Goal: Task Accomplishment & Management: Use online tool/utility

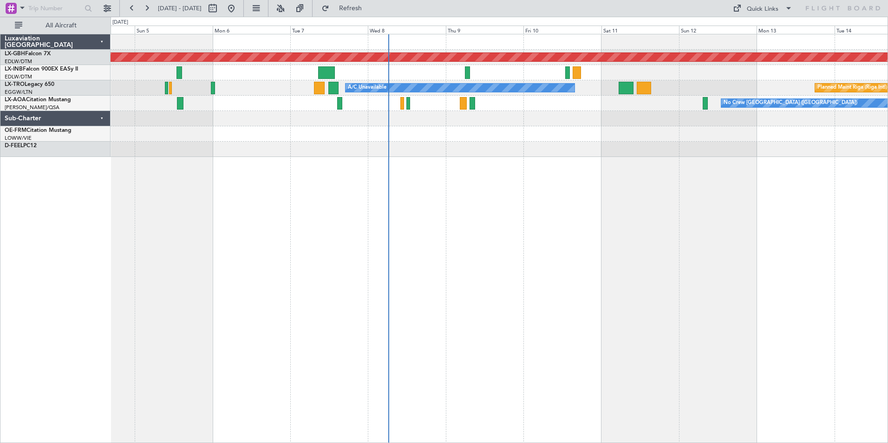
click at [624, 202] on div "Planned Maint Nurnberg Planned Maint Zurich A/C Unavailable Planned Maint Riga …" at bounding box center [499, 238] width 777 height 409
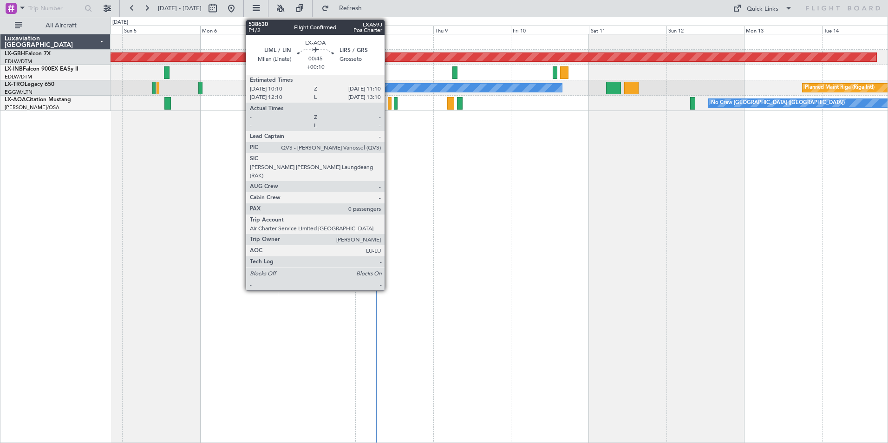
click at [389, 103] on div at bounding box center [389, 103] width 3 height 13
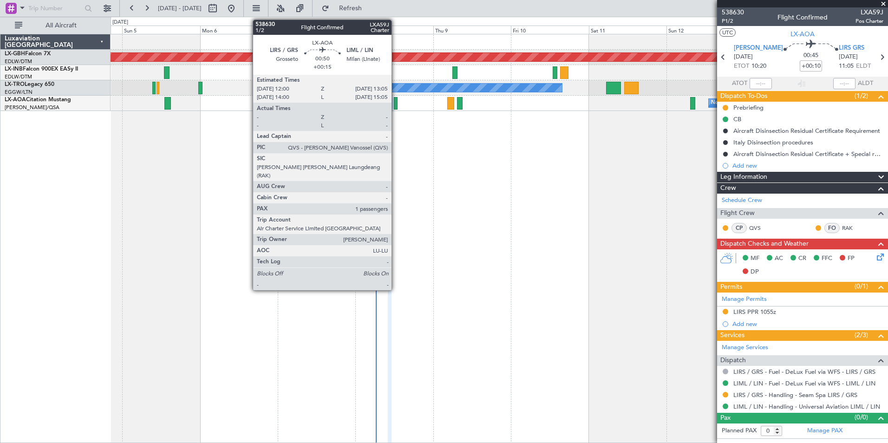
click at [396, 104] on div at bounding box center [396, 103] width 4 height 13
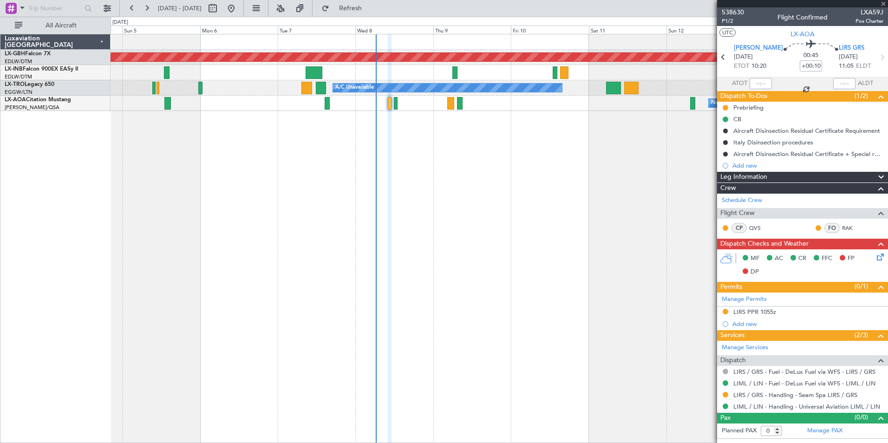
type input "+00:15"
type input "1"
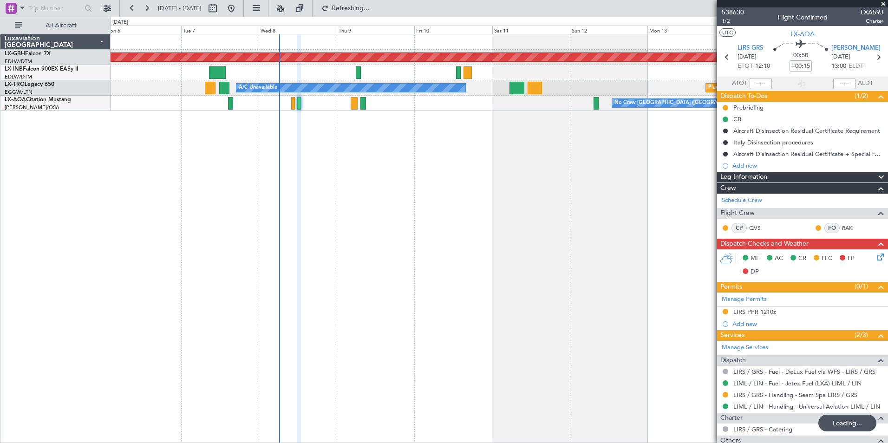
click at [519, 153] on div "Planned Maint Nurnberg Planned Maint Riga (Riga Intl) A/C Unavailable No Crew C…" at bounding box center [499, 238] width 777 height 409
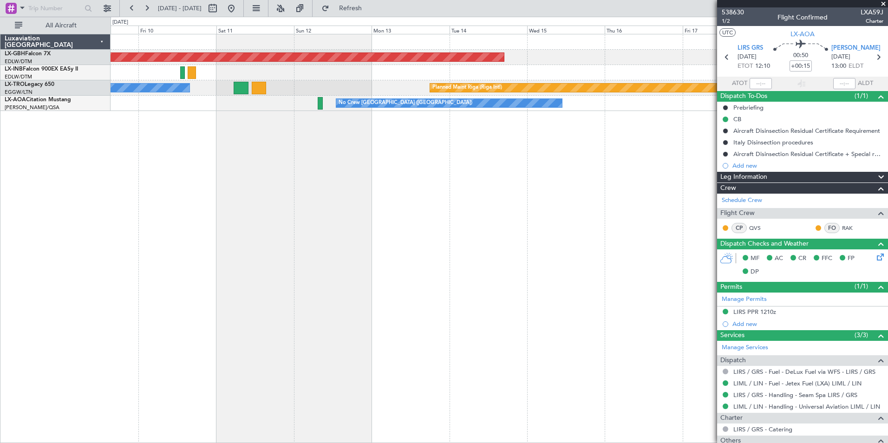
click at [267, 136] on div "Planned Maint Nurnberg Planned Maint Riga (Riga Intl) A/C Unavailable No Crew C…" at bounding box center [499, 238] width 777 height 409
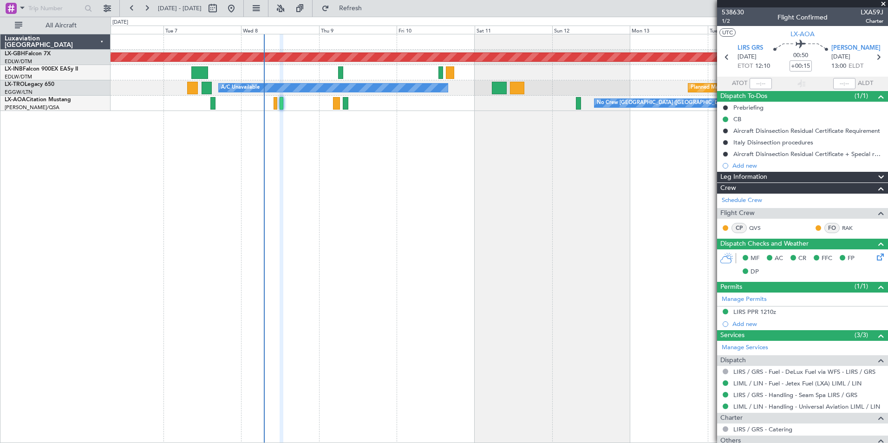
click at [511, 123] on div "Planned Maint Nurnberg Planned Maint Riga (Riga Intl) A/C Unavailable No Crew C…" at bounding box center [499, 238] width 777 height 409
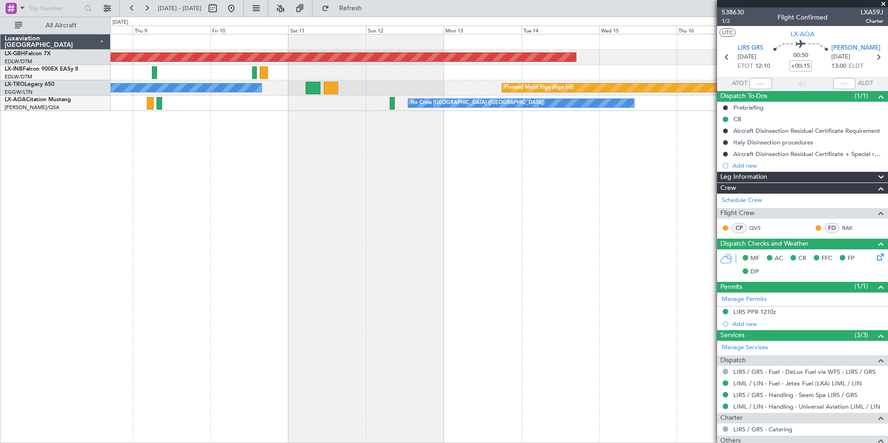
click at [233, 204] on div "Planned Maint Nurnberg Planned Maint Riga (Riga Intl) A/C Unavailable No Crew C…" at bounding box center [499, 238] width 777 height 409
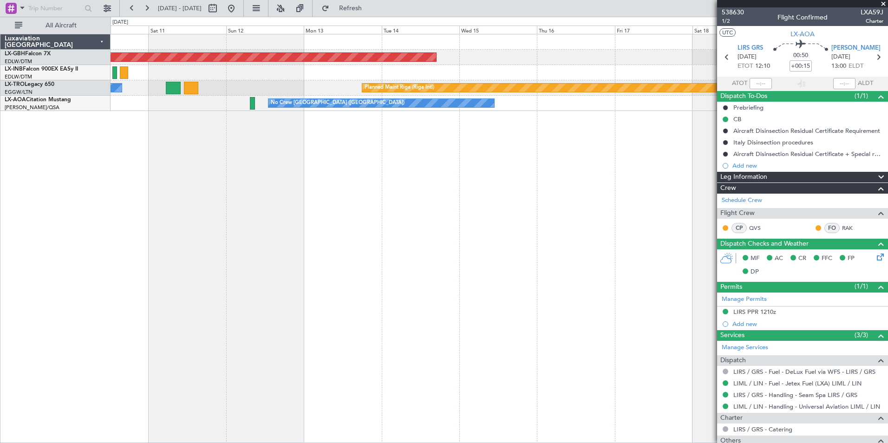
click at [364, 245] on div "Planned Maint Nurnberg Planned Maint Riga (Riga Intl) A/C Unavailable No Crew C…" at bounding box center [499, 238] width 777 height 409
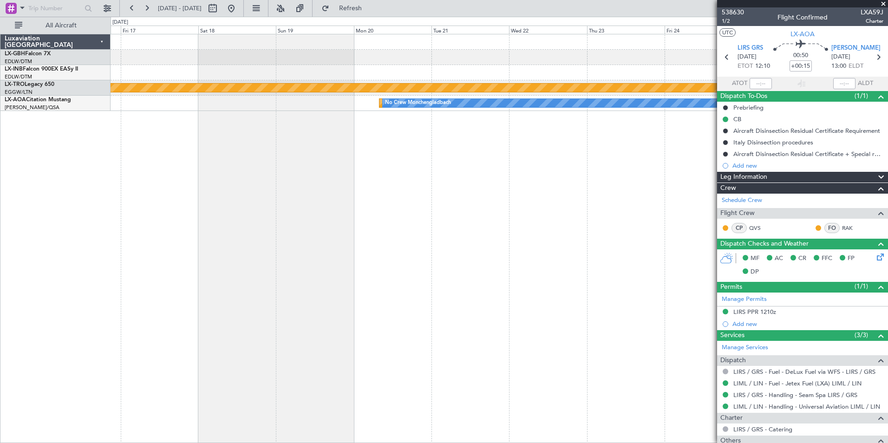
click at [129, 183] on div "Planned Maint Nurnberg Planned Maint Riga (Riga Intl) Planned Maint Monchenglad…" at bounding box center [499, 238] width 777 height 409
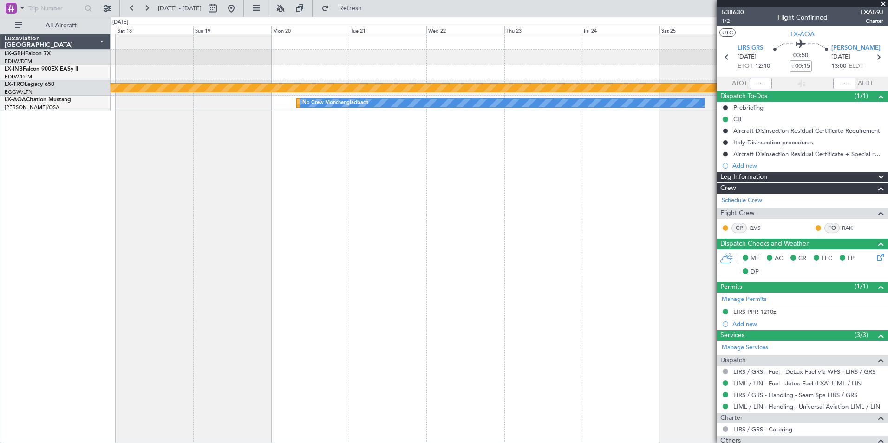
click at [518, 199] on div "Planned Maint Riga (Riga Intl) Planned Maint Monchengladbach No Crew Monchengla…" at bounding box center [499, 238] width 777 height 409
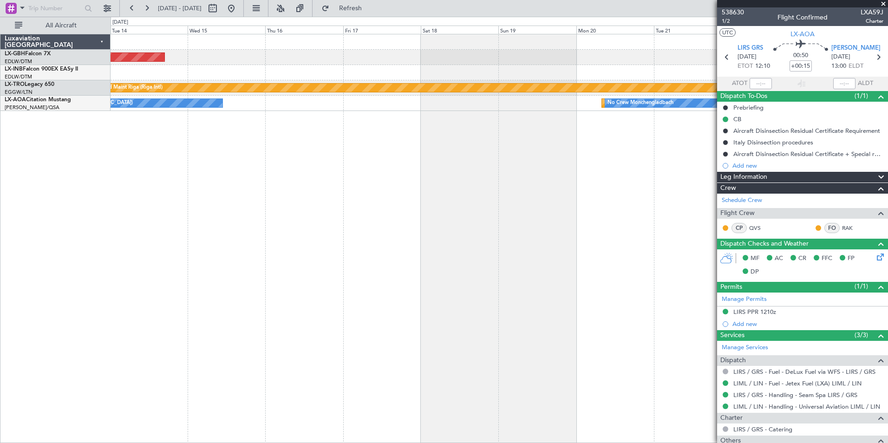
click at [547, 236] on div "Planned Maint Nurnberg Planned Maint Riga (Riga Intl) Planned Maint Monchenglad…" at bounding box center [499, 238] width 777 height 409
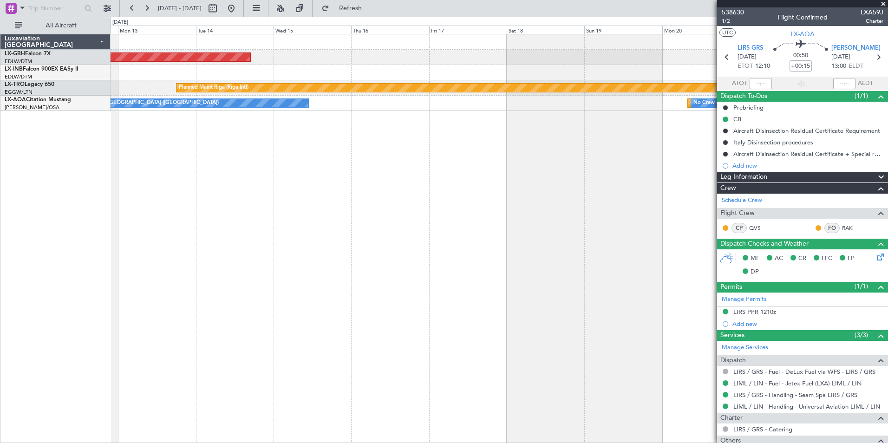
click at [320, 232] on div "Planned Maint Nurnberg Planned Maint Riga (Riga Intl) A/C Unavailable Planned M…" at bounding box center [499, 238] width 777 height 409
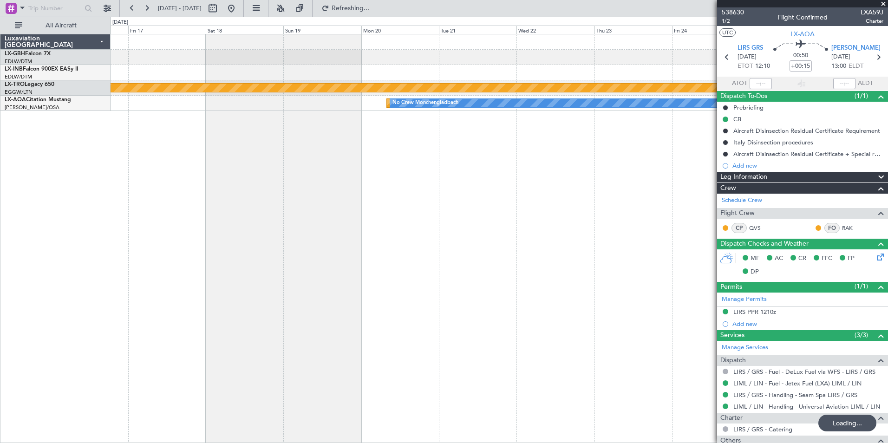
click at [242, 221] on div "Planned Maint Nurnberg Planned Maint Riga (Riga Intl) Planned Maint Monchenglad…" at bounding box center [499, 238] width 777 height 409
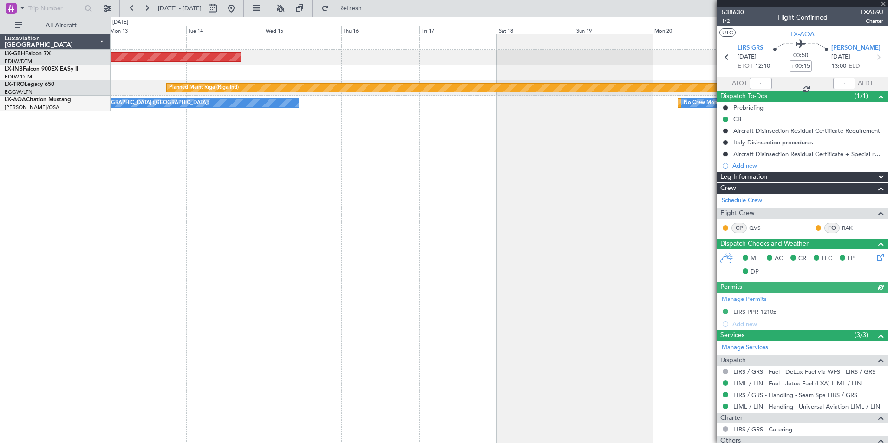
click at [649, 175] on div "Planned Maint Nurnberg Planned Maint Riga (Riga Intl) A/C Unavailable Planned M…" at bounding box center [499, 238] width 777 height 409
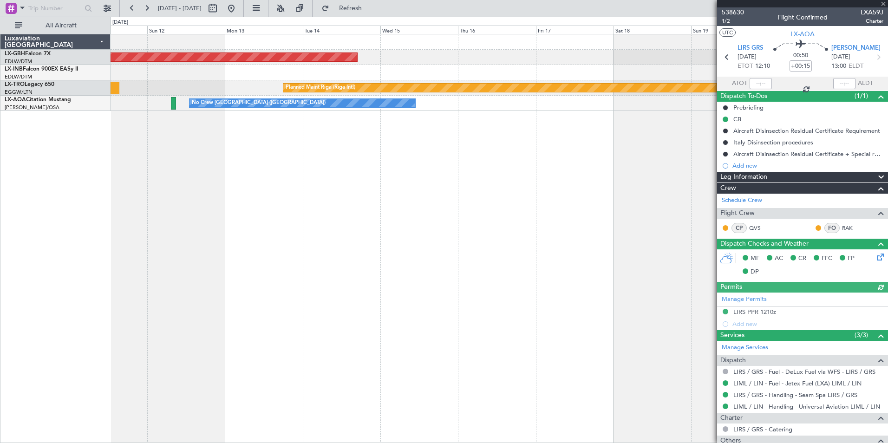
click at [364, 170] on div "Planned Maint Nurnberg Planned Maint Riga (Riga Intl) A/C Unavailable Planned M…" at bounding box center [499, 238] width 777 height 409
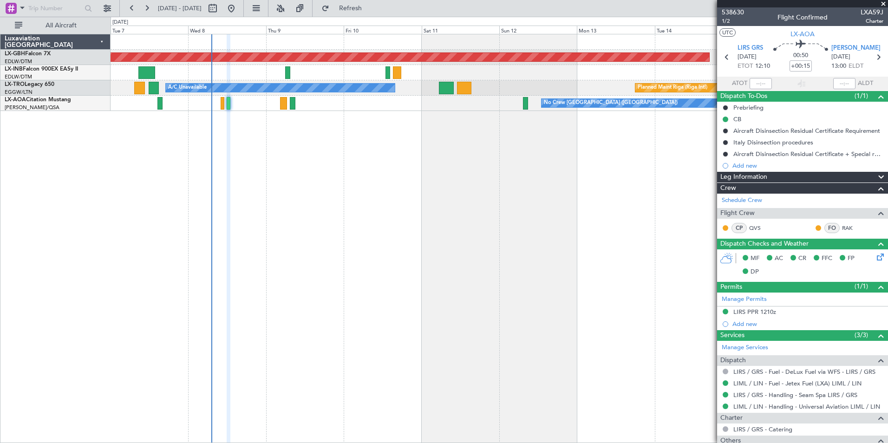
click at [619, 210] on div "Planned Maint Nurnberg Planned Maint Riga (Riga Intl) A/C Unavailable No Crew C…" at bounding box center [499, 238] width 777 height 409
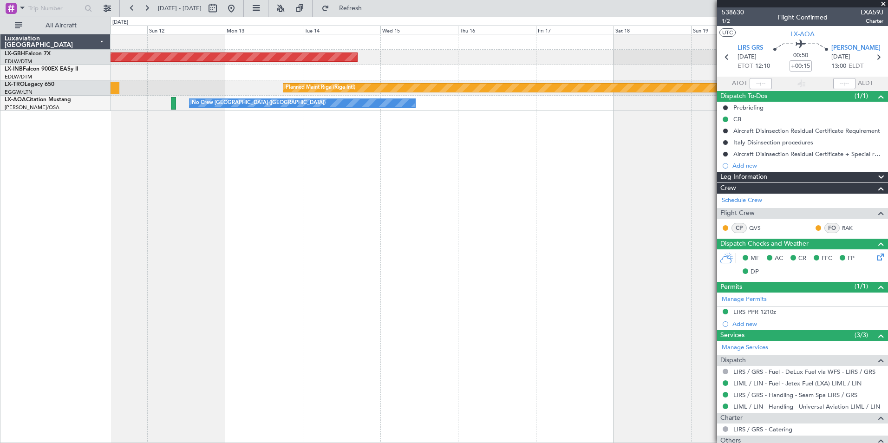
click at [157, 202] on div "Planned Maint Nurnberg Planned Maint Riga (Riga Intl) A/C Unavailable No Crew C…" at bounding box center [499, 238] width 777 height 409
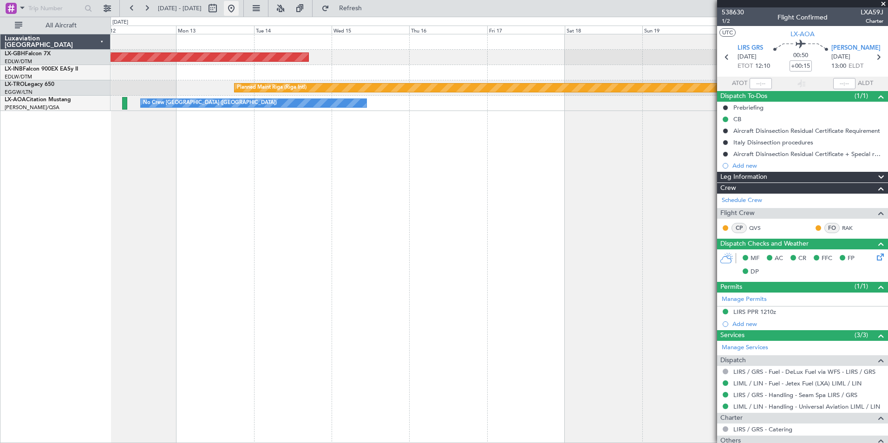
click at [239, 8] on button at bounding box center [231, 8] width 15 height 15
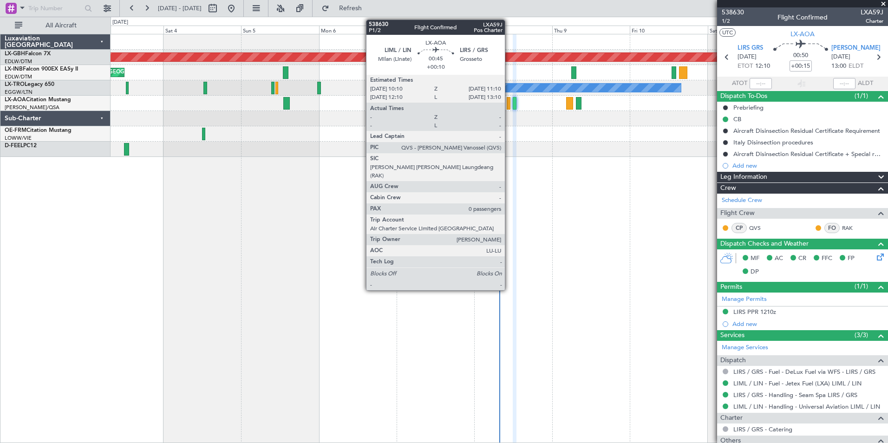
click at [509, 102] on div at bounding box center [508, 103] width 3 height 13
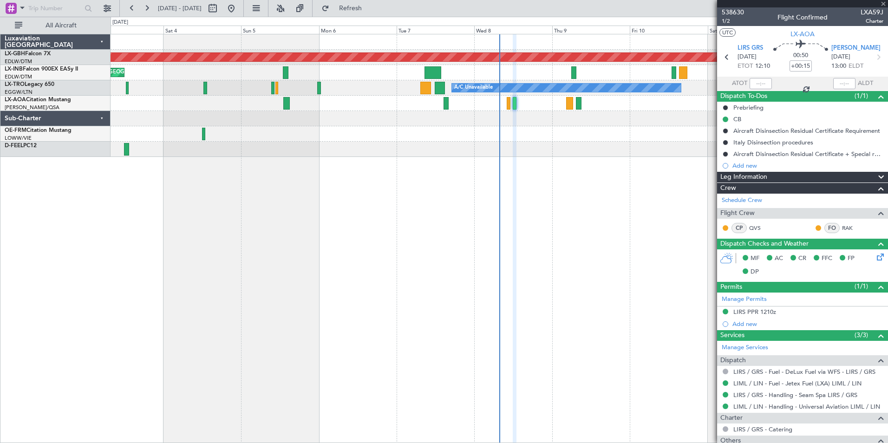
type input "+00:10"
type input "0"
